Goal: Contribute content: Contribute content

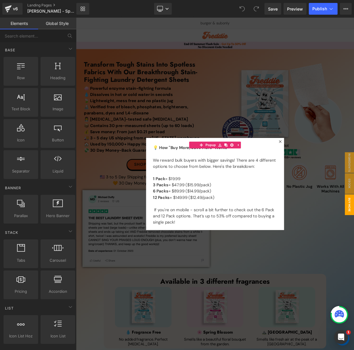
click at [354, 121] on div at bounding box center [253, 230] width 355 height 425
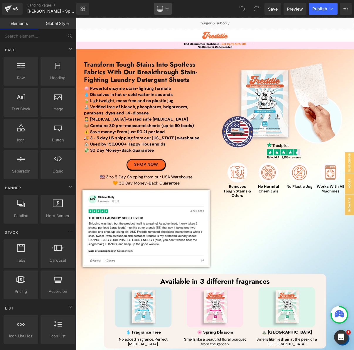
click at [168, 10] on icon at bounding box center [167, 9] width 4 height 4
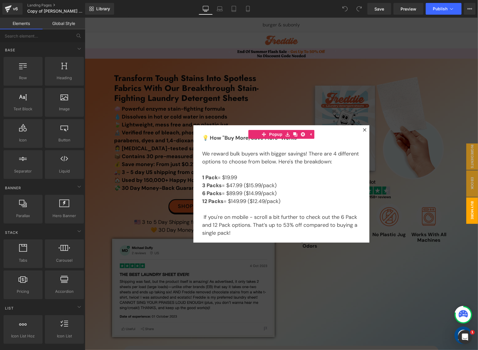
click at [280, 86] on div at bounding box center [281, 183] width 393 height 333
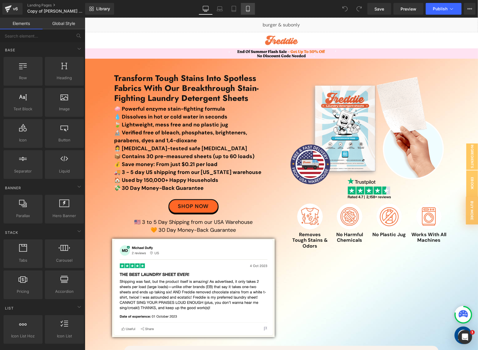
click at [247, 11] on icon at bounding box center [247, 9] width 3 height 6
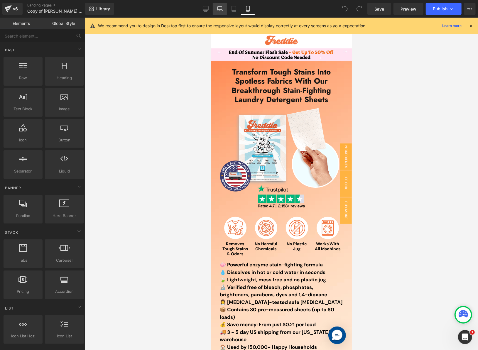
drag, startPoint x: 208, startPoint y: 7, endPoint x: 217, endPoint y: 11, distance: 9.5
click at [208, 7] on icon at bounding box center [206, 9] width 6 height 6
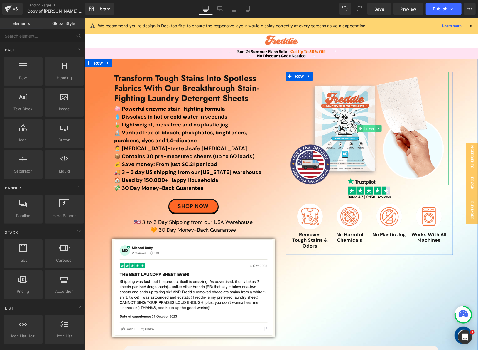
click at [369, 128] on span "Image" at bounding box center [369, 128] width 12 height 7
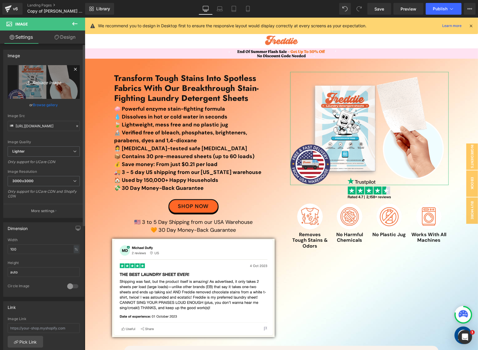
click at [42, 80] on icon "Replace Image" at bounding box center [43, 81] width 47 height 7
type input "C:\fakepath\laundry sheet envelope mobile with badge-min.png"
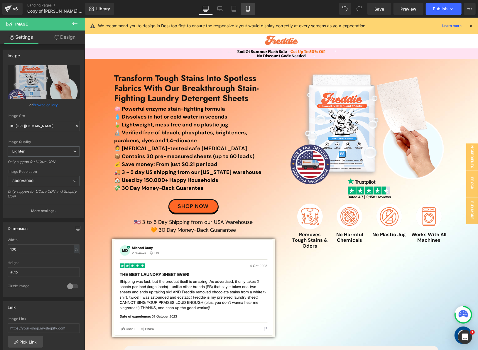
click at [248, 7] on icon at bounding box center [248, 9] width 6 height 6
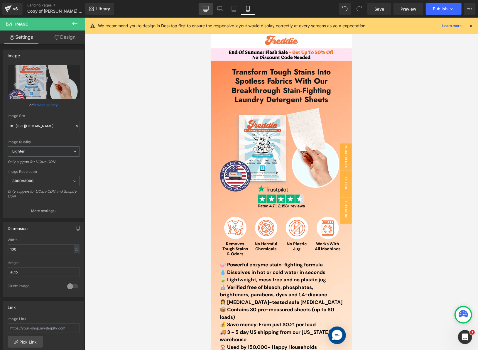
click at [204, 9] on icon at bounding box center [206, 9] width 6 height 6
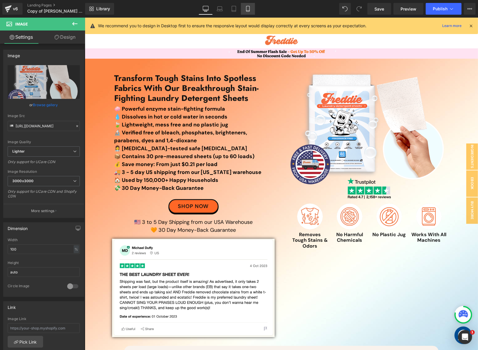
click at [242, 9] on link "Mobile" at bounding box center [248, 9] width 14 height 12
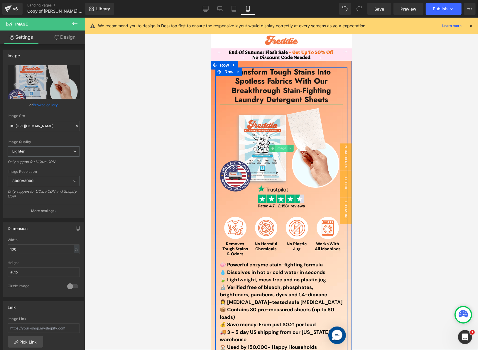
click at [278, 150] on span "Image" at bounding box center [281, 147] width 12 height 7
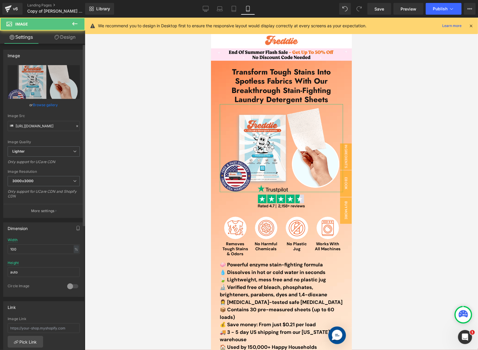
click at [39, 106] on link "Browse gallery" at bounding box center [45, 105] width 25 height 10
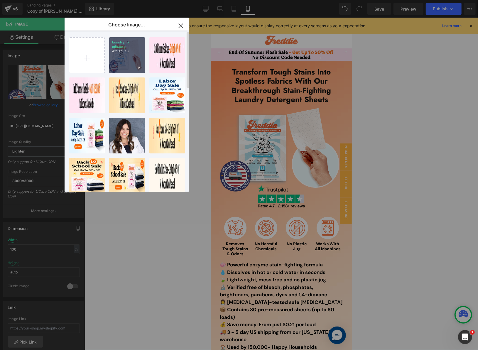
click at [127, 54] on div "laundry...-min.png 439.69 KB" at bounding box center [127, 55] width 36 height 36
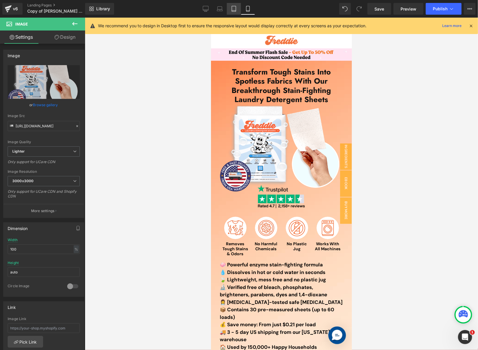
click at [231, 10] on link "Tablet" at bounding box center [234, 9] width 14 height 12
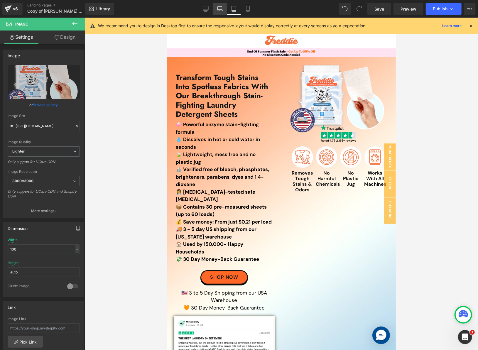
click at [219, 9] on icon at bounding box center [220, 9] width 6 height 6
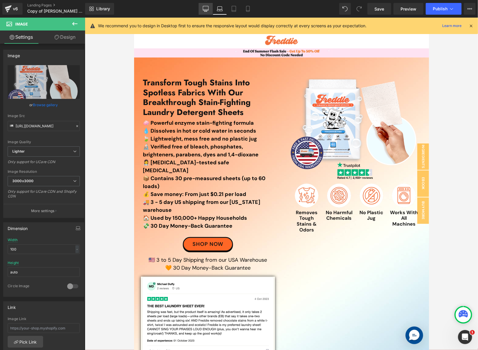
click at [199, 7] on link "Desktop" at bounding box center [206, 9] width 14 height 12
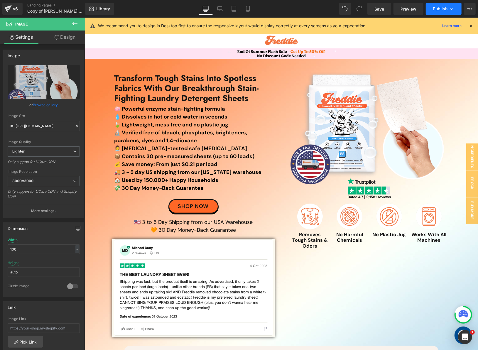
click at [432, 6] on button "Publish" at bounding box center [444, 9] width 36 height 12
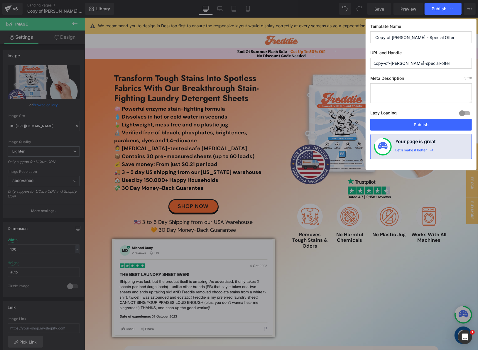
drag, startPoint x: 392, startPoint y: 35, endPoint x: 362, endPoint y: 36, distance: 29.4
click at [362, 36] on div "Publish Template Name Copy of [PERSON_NAME] - Special Offer URL and Handle copy…" at bounding box center [239, 175] width 478 height 350
type input "[PERSON_NAME] - Special Offer"
drag, startPoint x: 407, startPoint y: 62, endPoint x: 328, endPoint y: 58, distance: 79.6
click at [328, 58] on div "Publish Template Name [PERSON_NAME] - Special Offer URL and Handle copy-of-[PER…" at bounding box center [239, 175] width 478 height 350
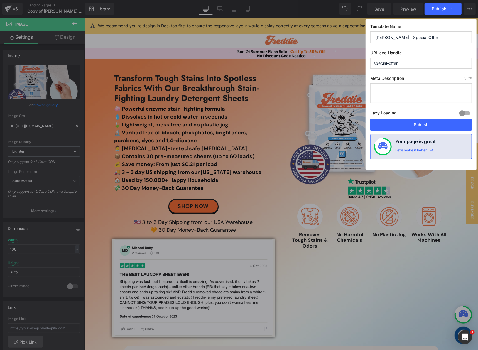
click at [426, 63] on input "special-offer" at bounding box center [421, 63] width 102 height 11
type input "special-offer-v41"
click at [411, 124] on button "Publish" at bounding box center [421, 125] width 102 height 12
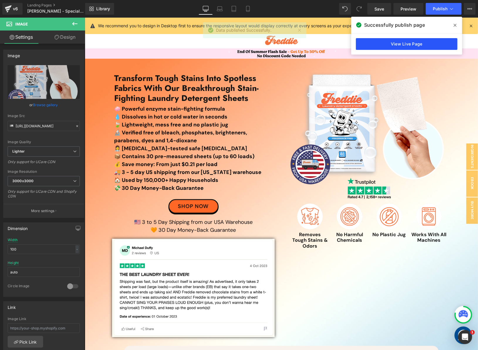
click at [408, 42] on link "View Live Page" at bounding box center [407, 44] width 102 height 12
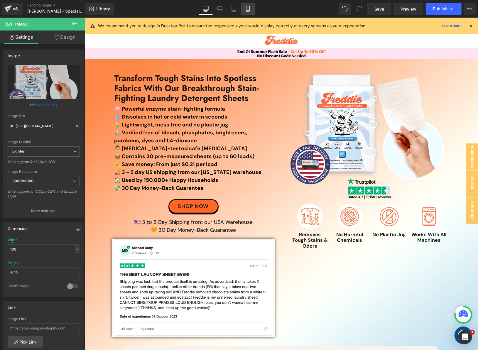
click at [253, 7] on link "Mobile" at bounding box center [248, 9] width 14 height 12
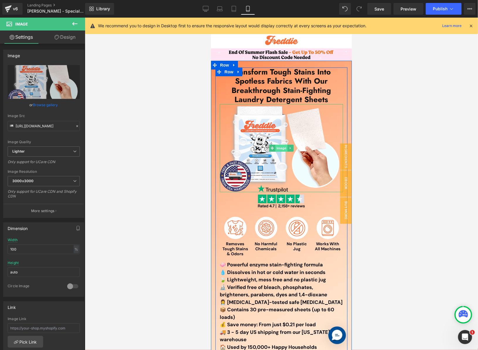
click at [275, 147] on span "Image" at bounding box center [281, 147] width 12 height 7
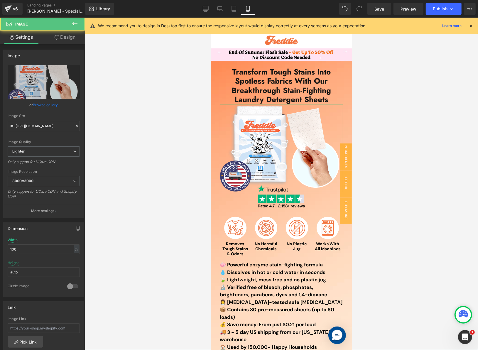
click at [70, 39] on link "Design" at bounding box center [65, 37] width 43 height 13
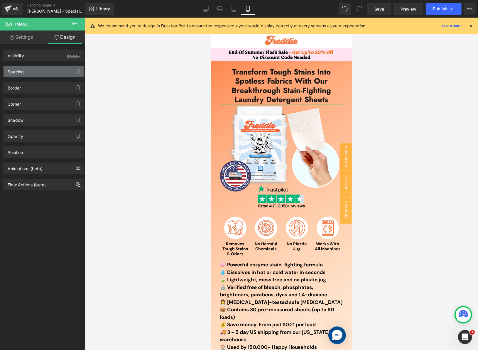
click at [46, 69] on div "Spacing" at bounding box center [44, 71] width 80 height 11
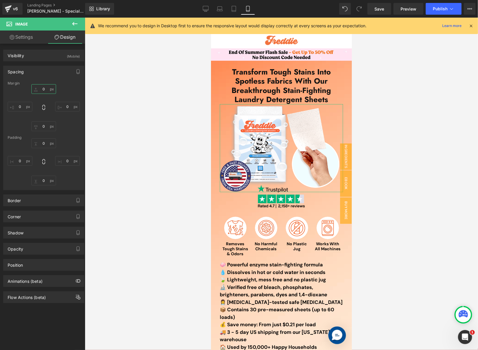
click at [39, 87] on input "text" at bounding box center [43, 89] width 25 height 10
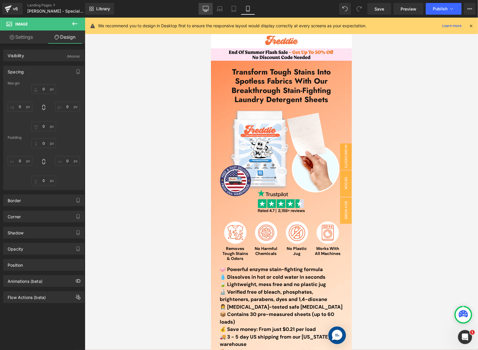
drag, startPoint x: 205, startPoint y: 13, endPoint x: 210, endPoint y: 13, distance: 5.6
click at [207, 13] on link "Desktop" at bounding box center [206, 9] width 14 height 12
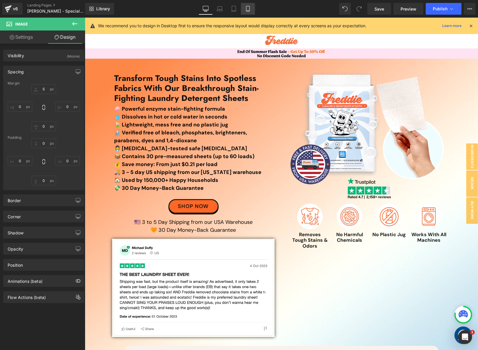
click at [249, 10] on icon at bounding box center [248, 9] width 6 height 6
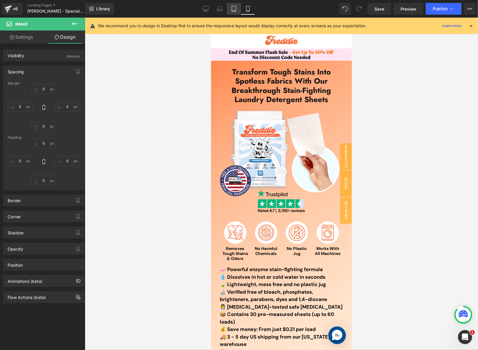
click at [234, 9] on icon at bounding box center [234, 9] width 6 height 6
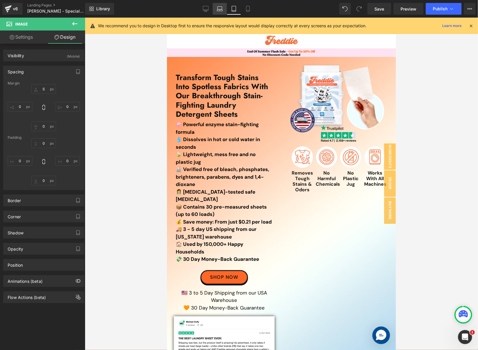
click at [216, 11] on link "Laptop" at bounding box center [220, 9] width 14 height 12
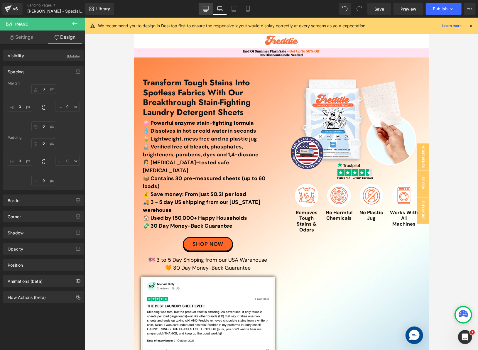
click at [201, 7] on link "Desktop" at bounding box center [206, 9] width 14 height 12
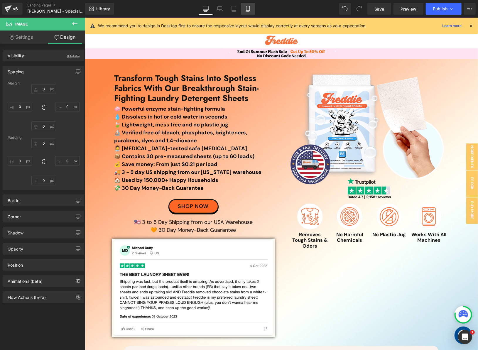
click at [248, 7] on icon at bounding box center [248, 9] width 6 height 6
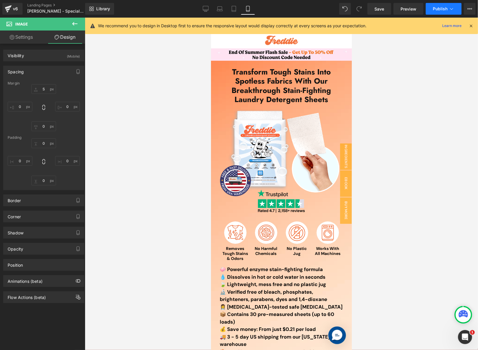
click at [437, 10] on span "Publish" at bounding box center [440, 8] width 15 height 5
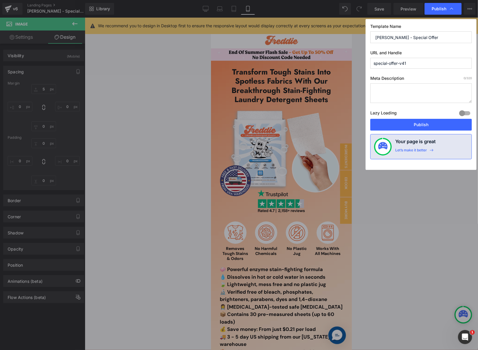
click at [421, 118] on div "Lazy Loading Build Upgrade plan to unlock" at bounding box center [421, 114] width 102 height 10
click at [422, 123] on button "Publish" at bounding box center [421, 125] width 102 height 12
